Goal: Information Seeking & Learning: Learn about a topic

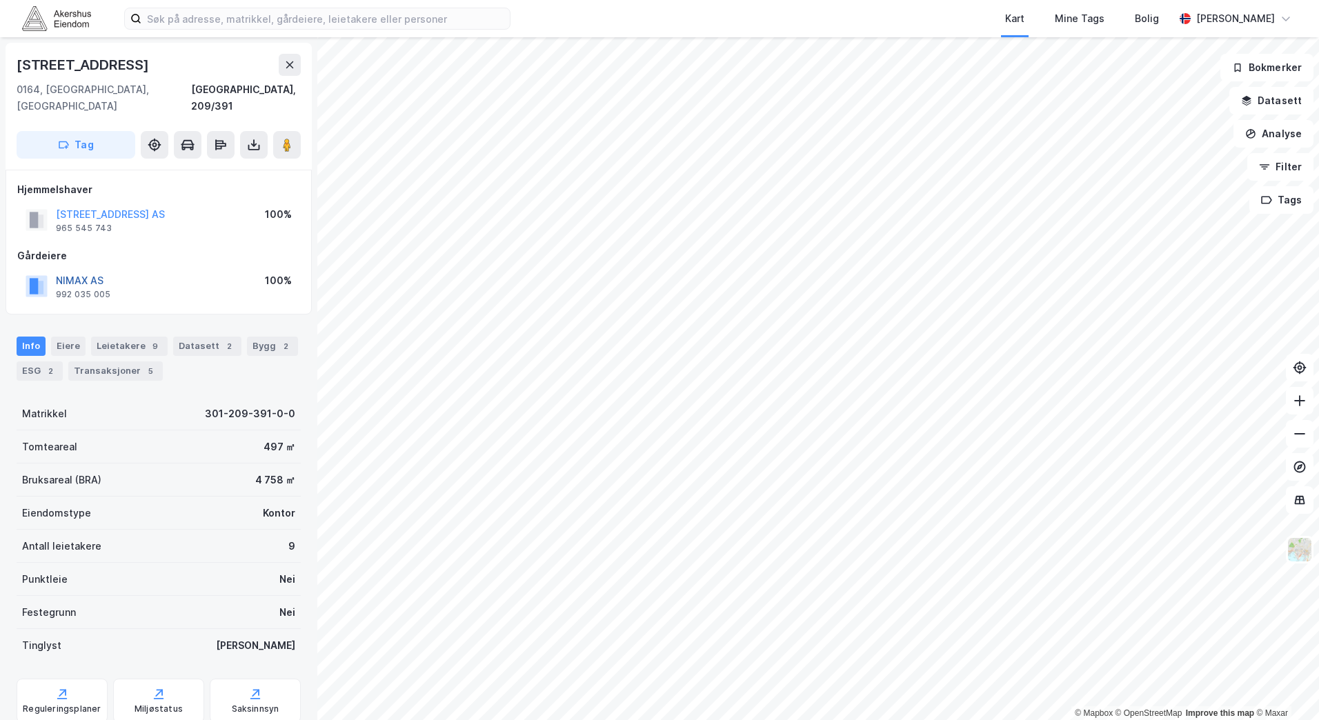
click at [0, 0] on button "NIMAX AS" at bounding box center [0, 0] width 0 height 0
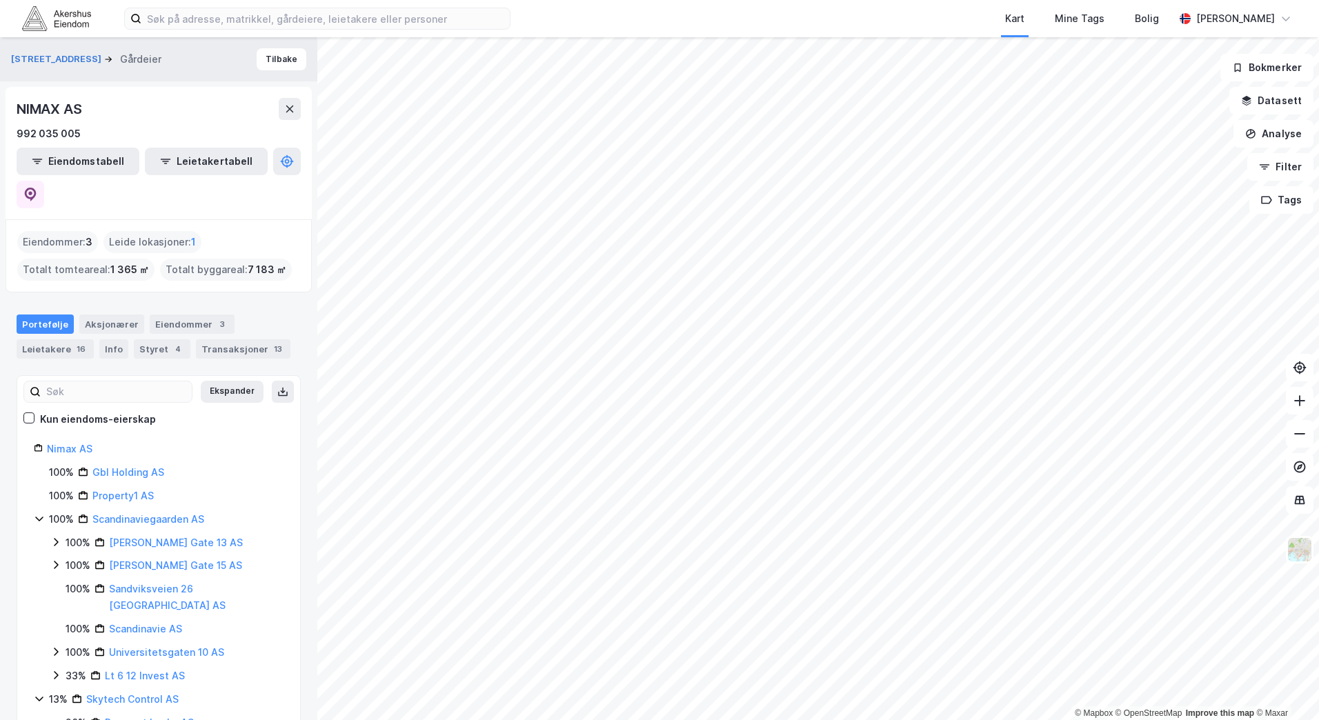
scroll to position [42, 0]
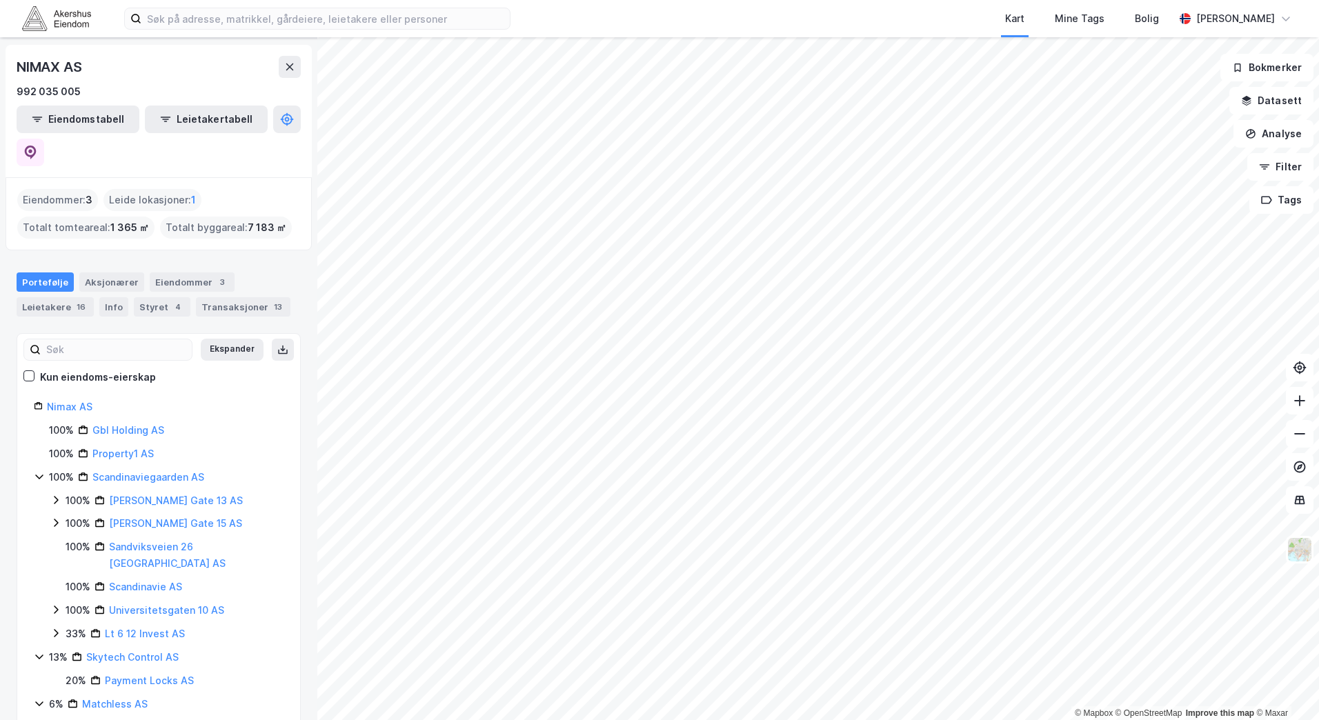
click at [35, 698] on icon at bounding box center [39, 703] width 11 height 11
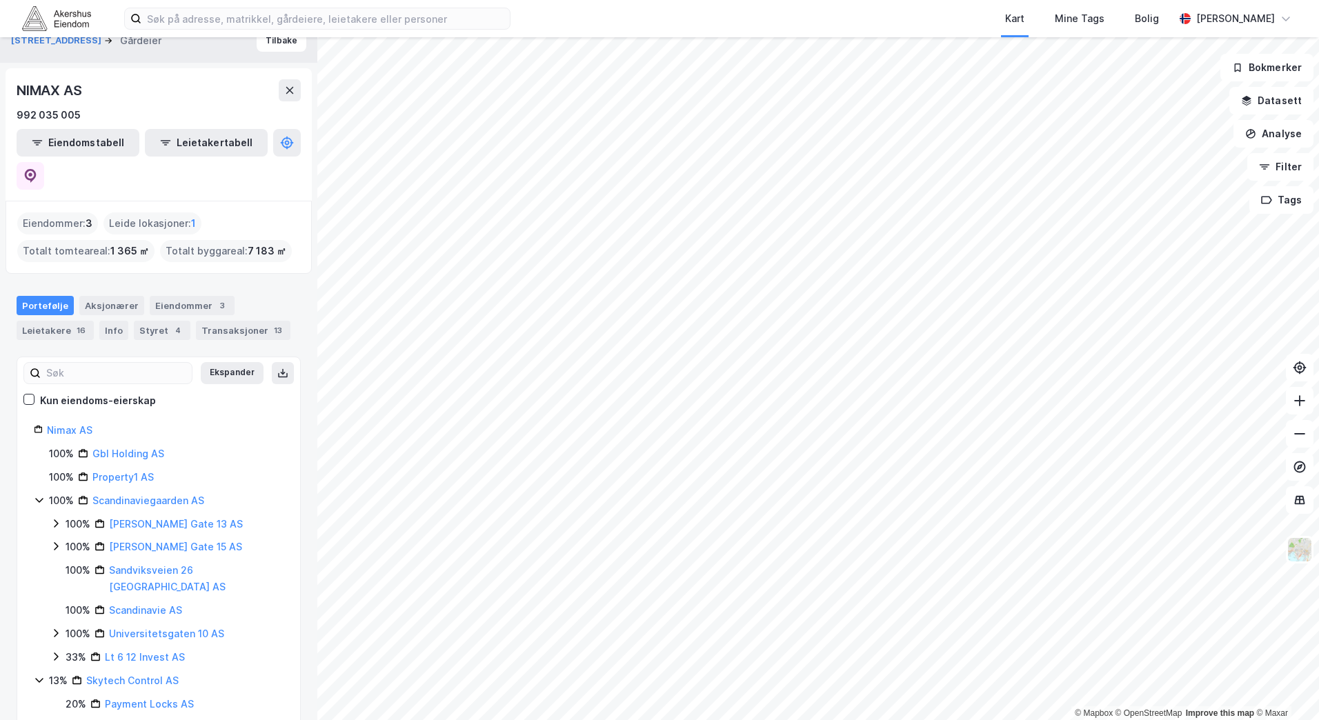
click at [37, 675] on icon at bounding box center [39, 680] width 11 height 11
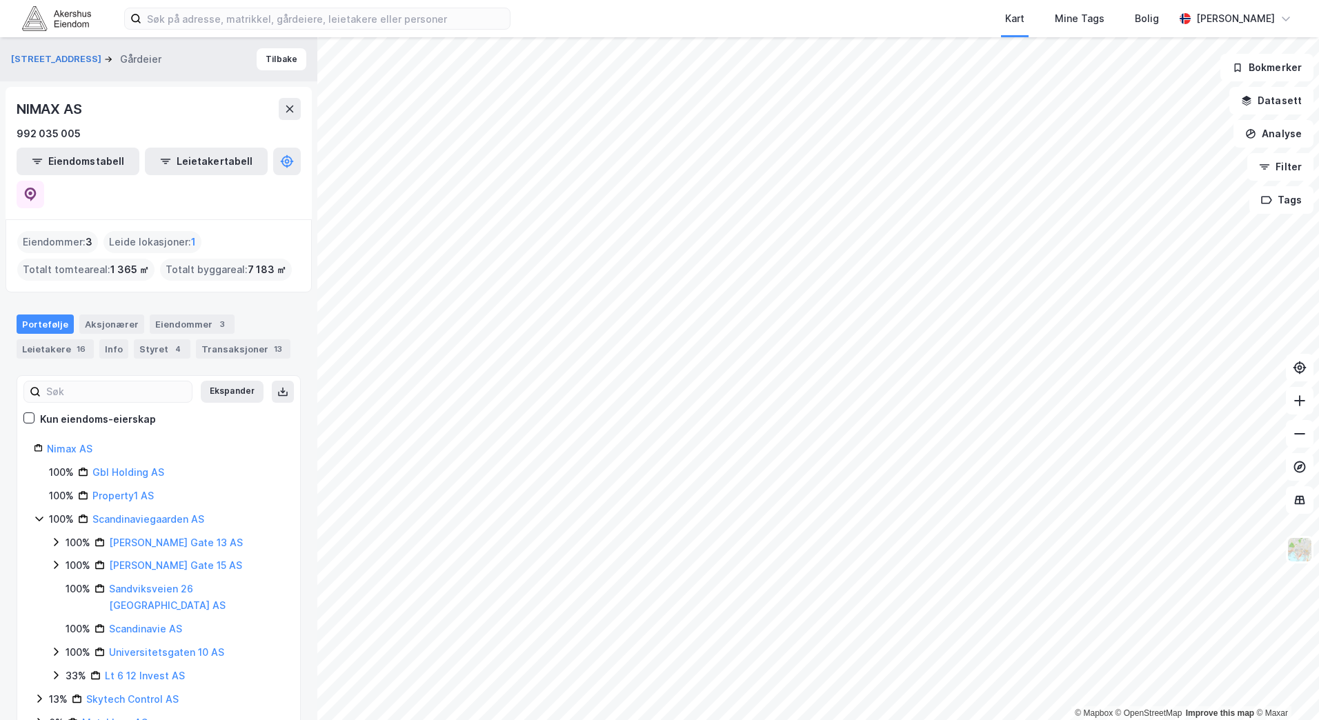
click at [35, 513] on icon at bounding box center [39, 518] width 11 height 11
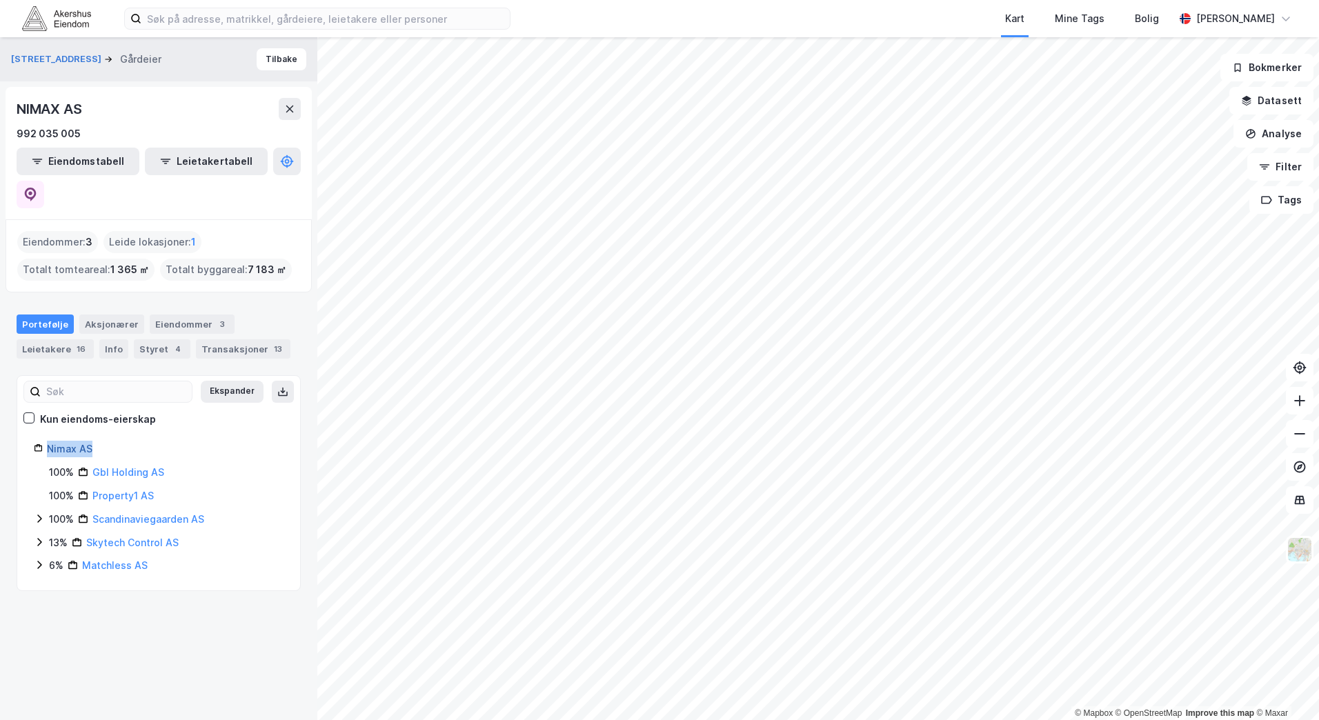
drag, startPoint x: 115, startPoint y: 411, endPoint x: 48, endPoint y: 421, distance: 67.6
click at [48, 441] on div "Nimax AS" at bounding box center [165, 449] width 237 height 17
copy link "Nimax AS"
click at [295, 103] on button at bounding box center [290, 109] width 22 height 22
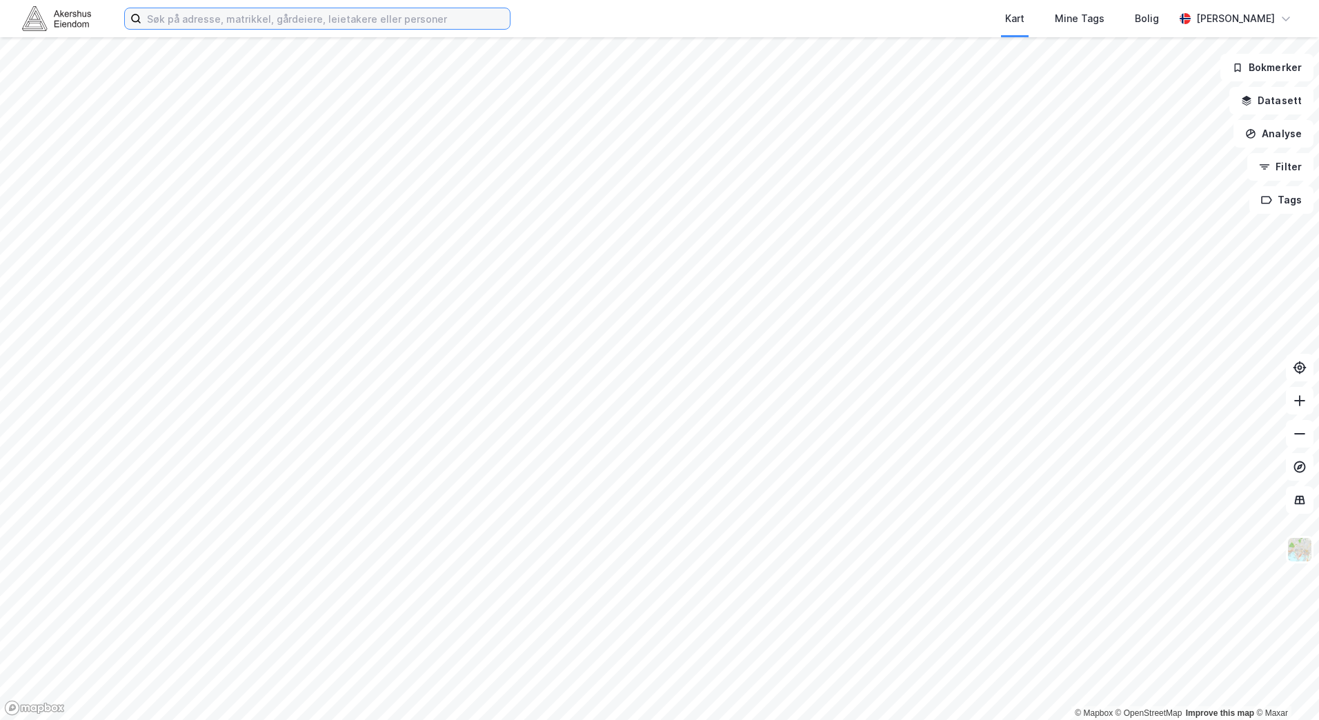
click at [210, 20] on input at bounding box center [325, 18] width 368 height 21
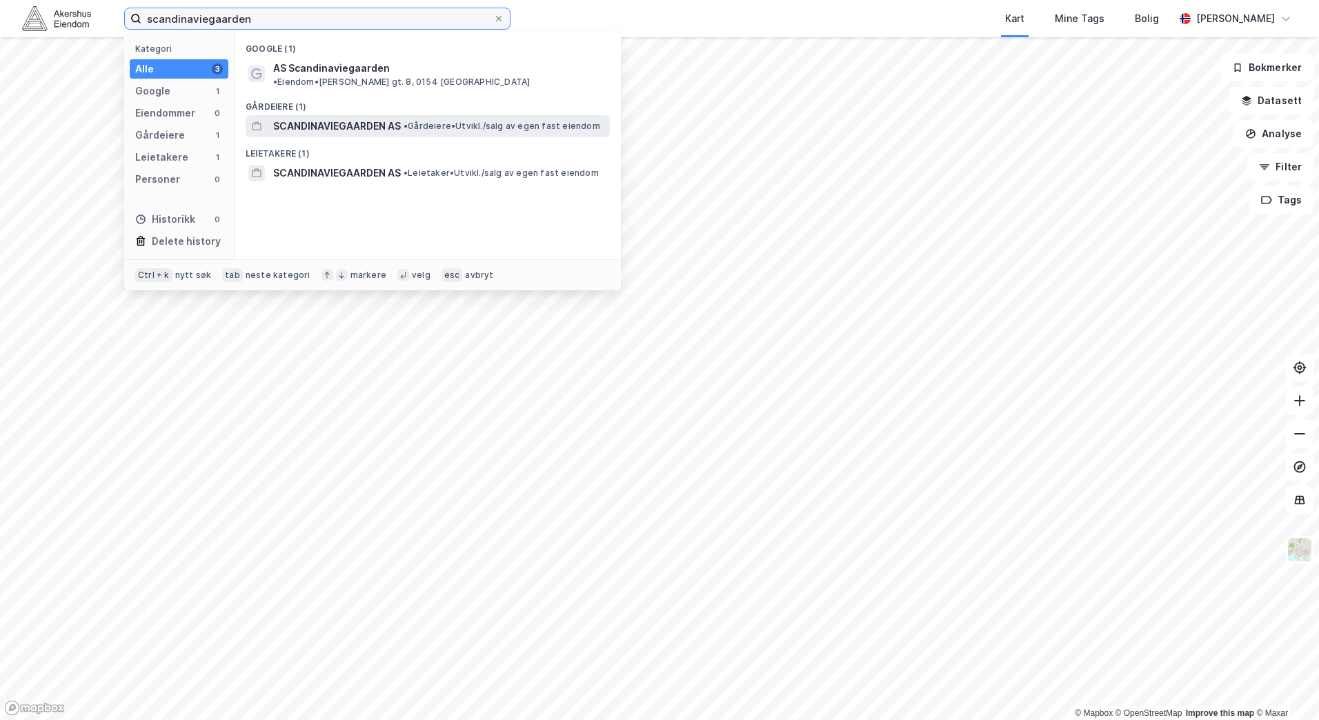
type input "scandinaviegaarden"
click at [368, 121] on span "SCANDINAVIEGAARDEN AS" at bounding box center [337, 126] width 128 height 17
